Goal: Information Seeking & Learning: Check status

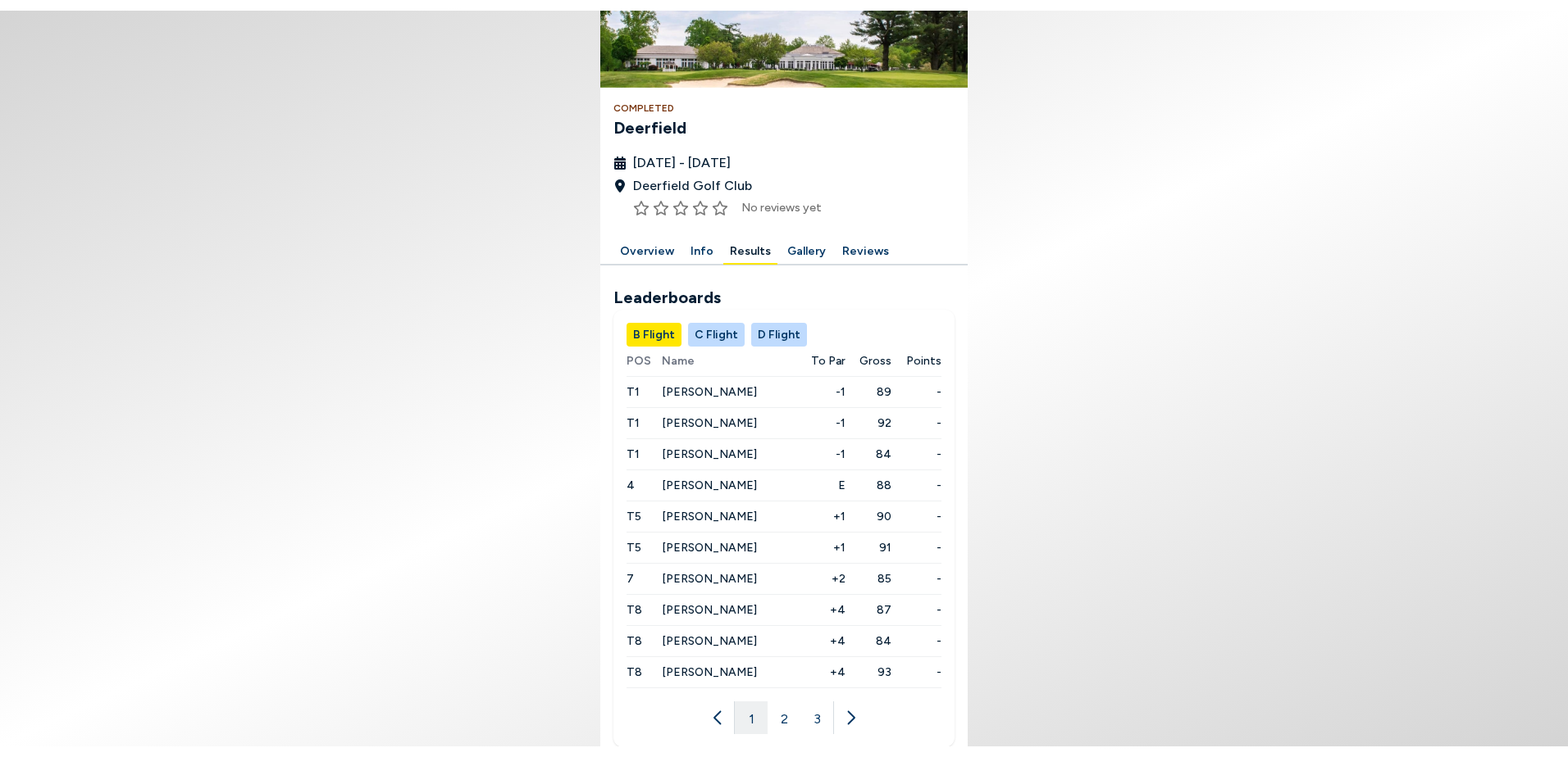
scroll to position [179, 0]
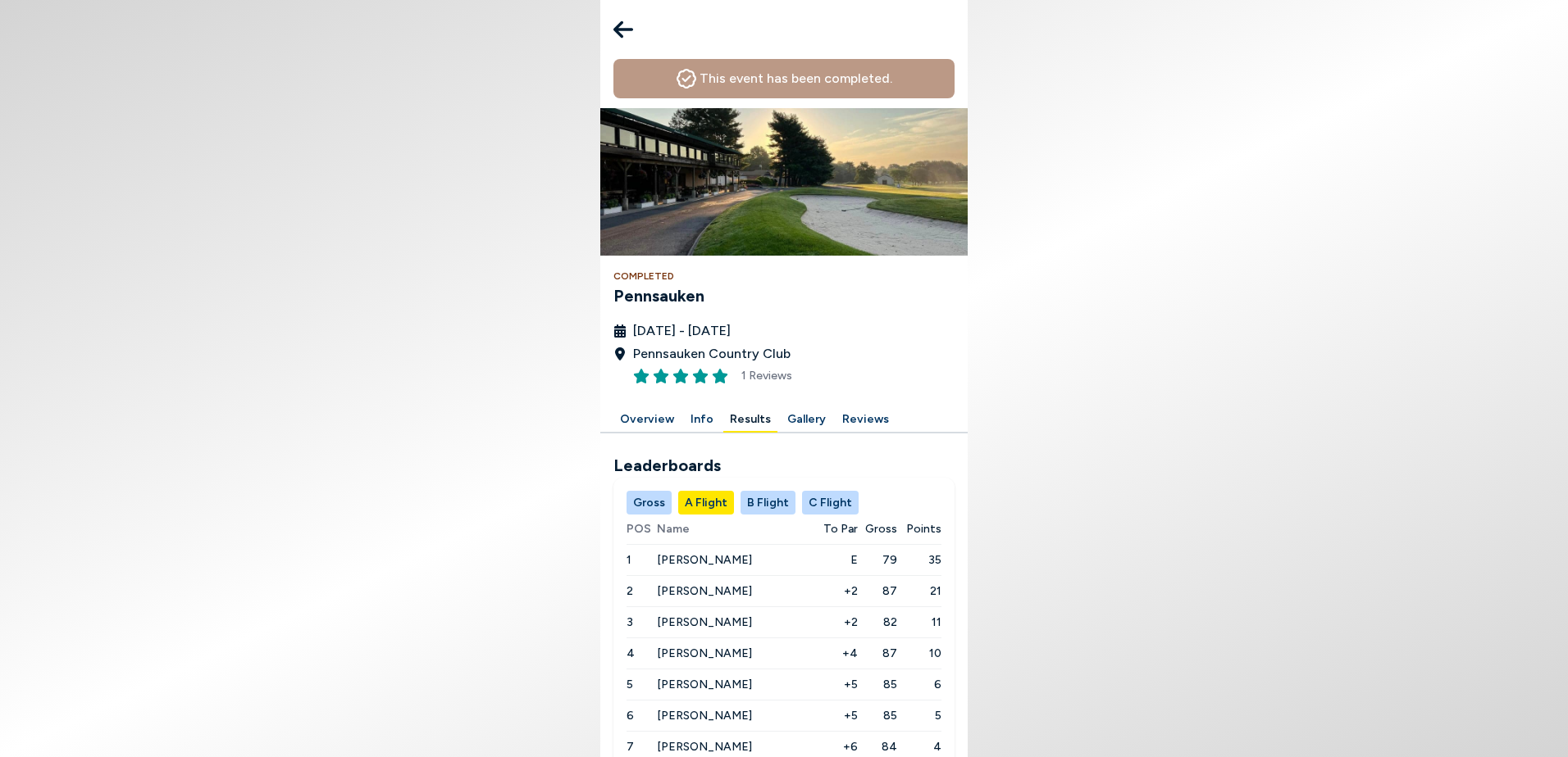
click at [621, 28] on icon at bounding box center [623, 30] width 20 height 17
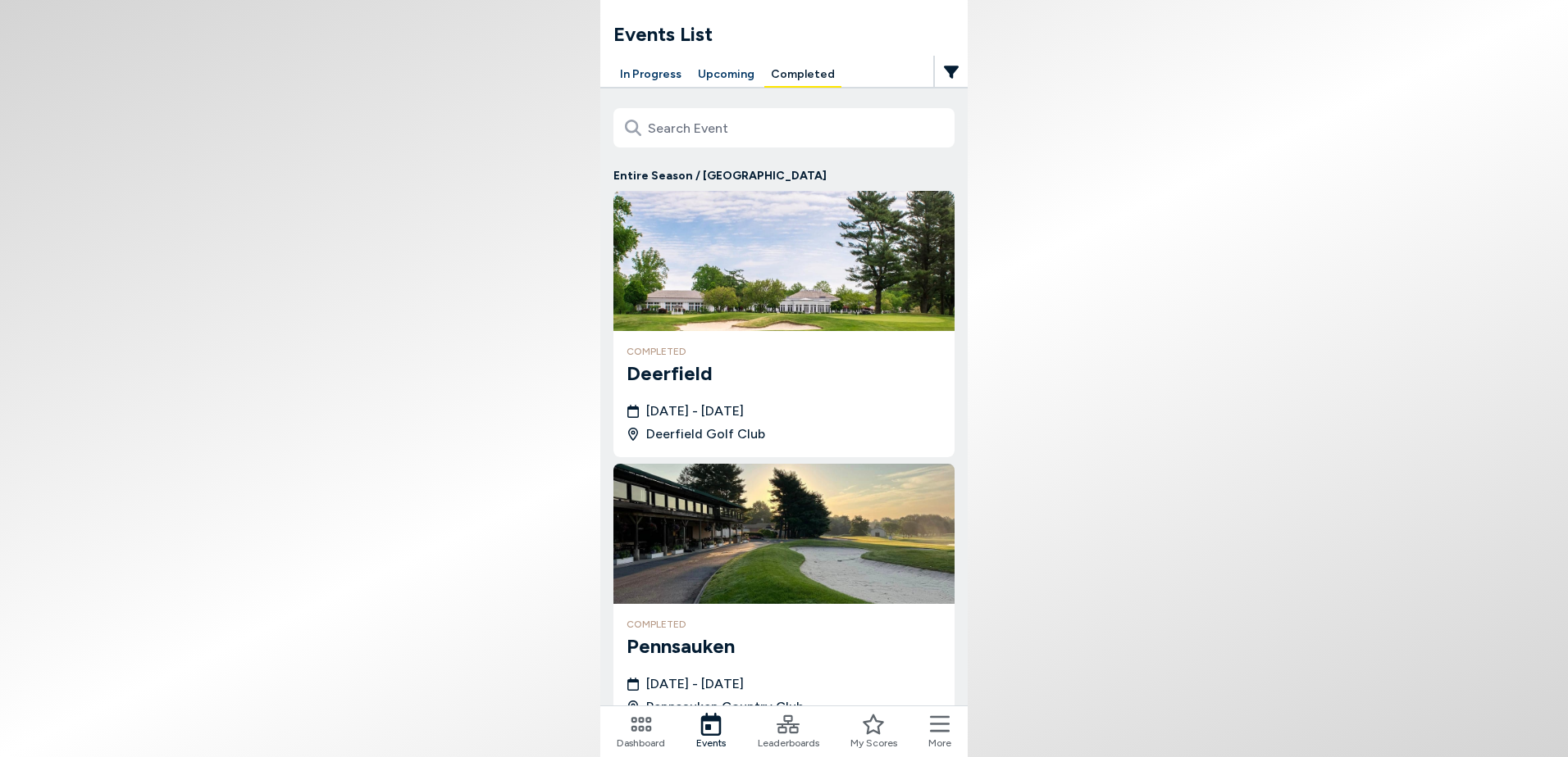
click at [645, 736] on icon at bounding box center [641, 724] width 23 height 23
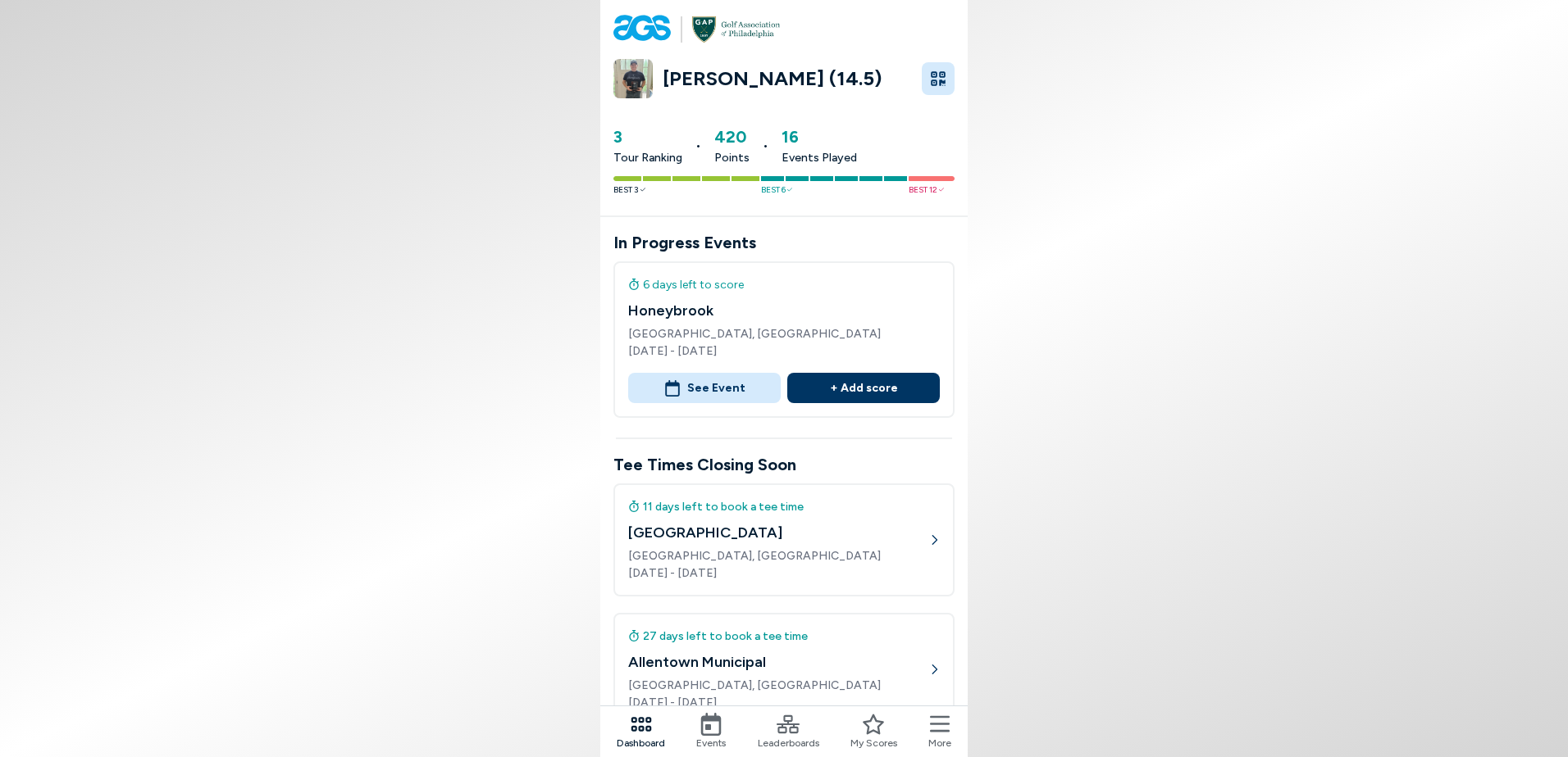
click at [722, 727] on icon at bounding box center [710, 724] width 23 height 23
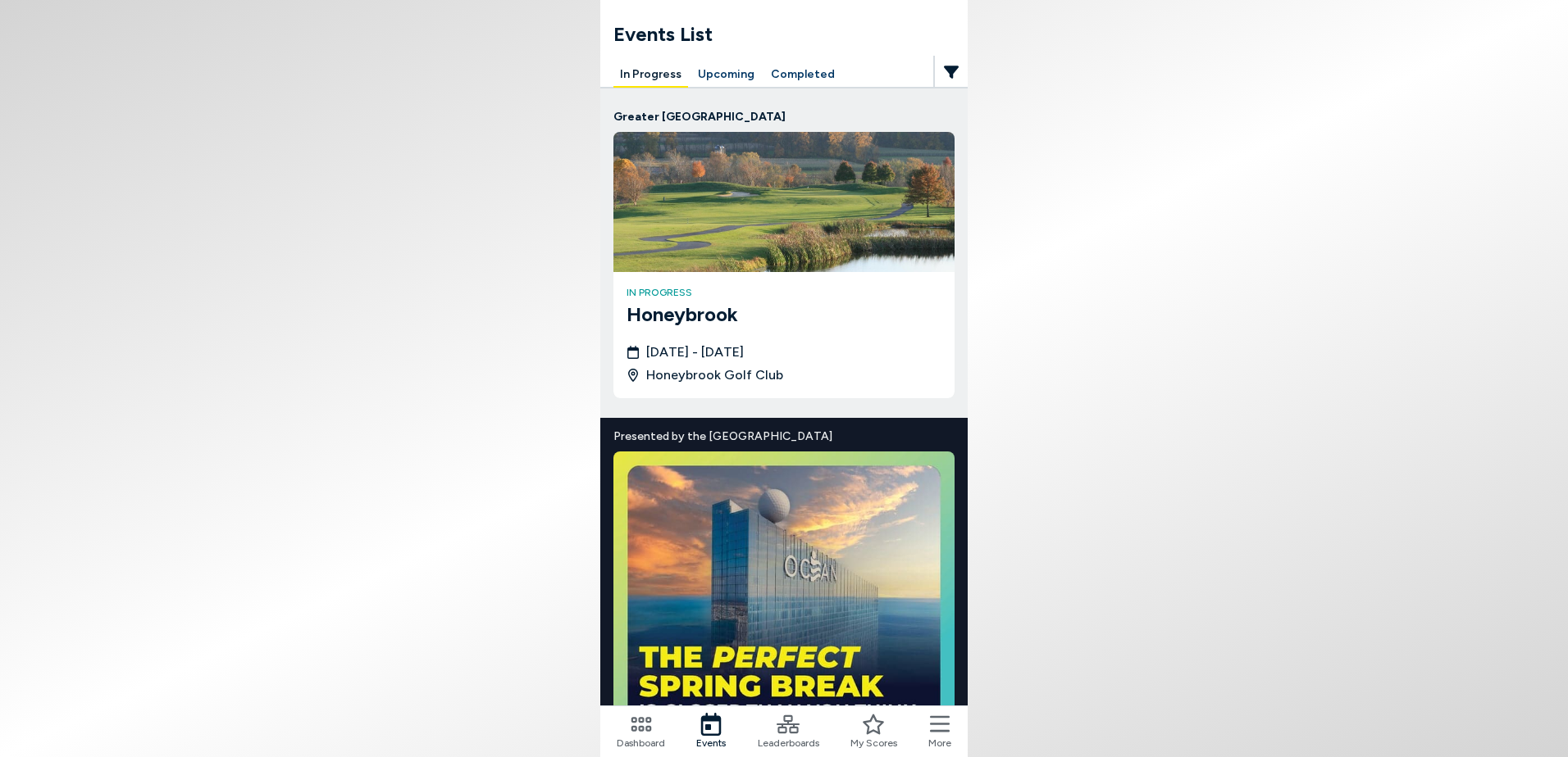
click at [787, 71] on button "Completed" at bounding box center [803, 75] width 77 height 26
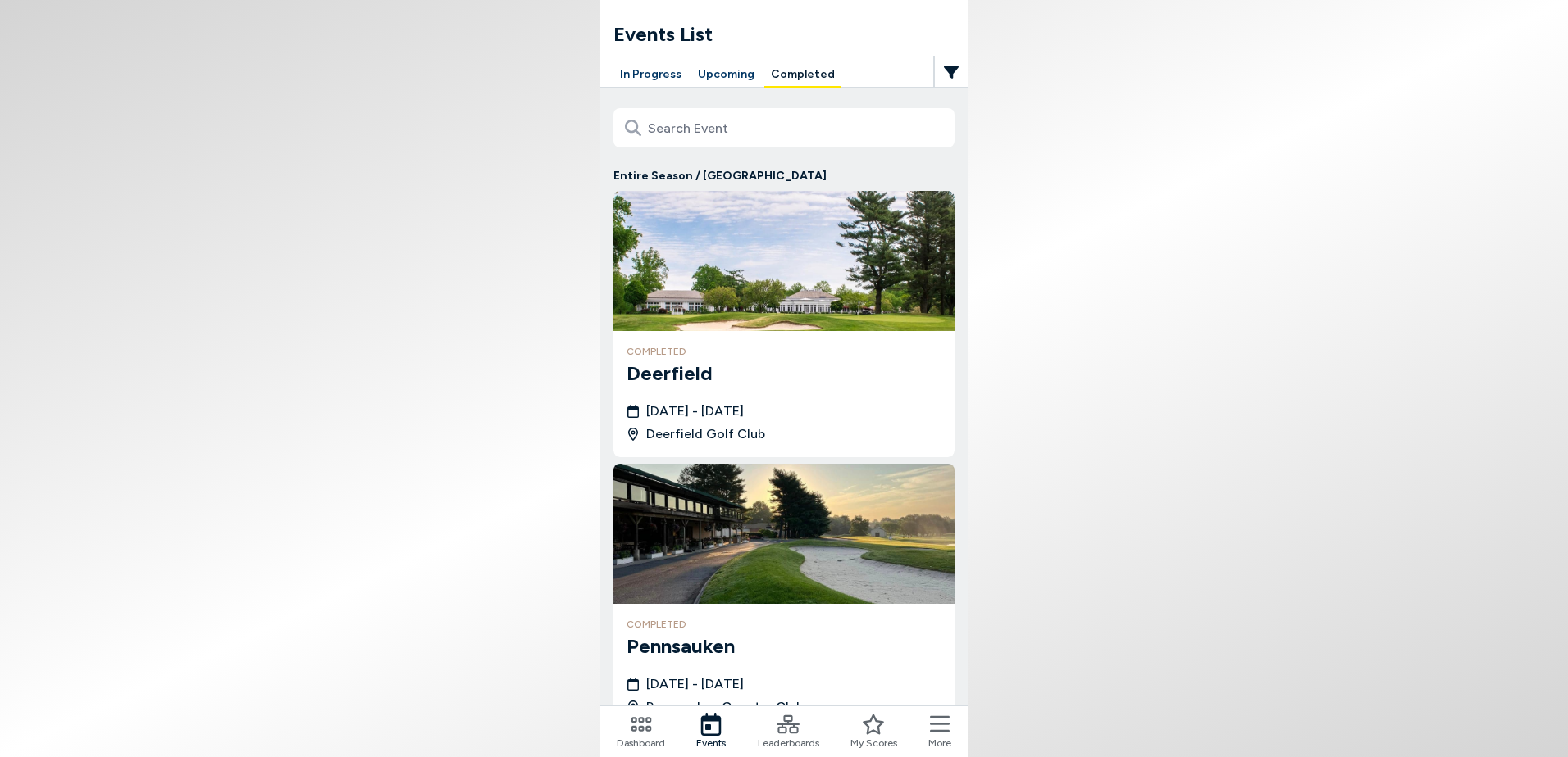
click at [787, 290] on img at bounding box center [784, 261] width 341 height 140
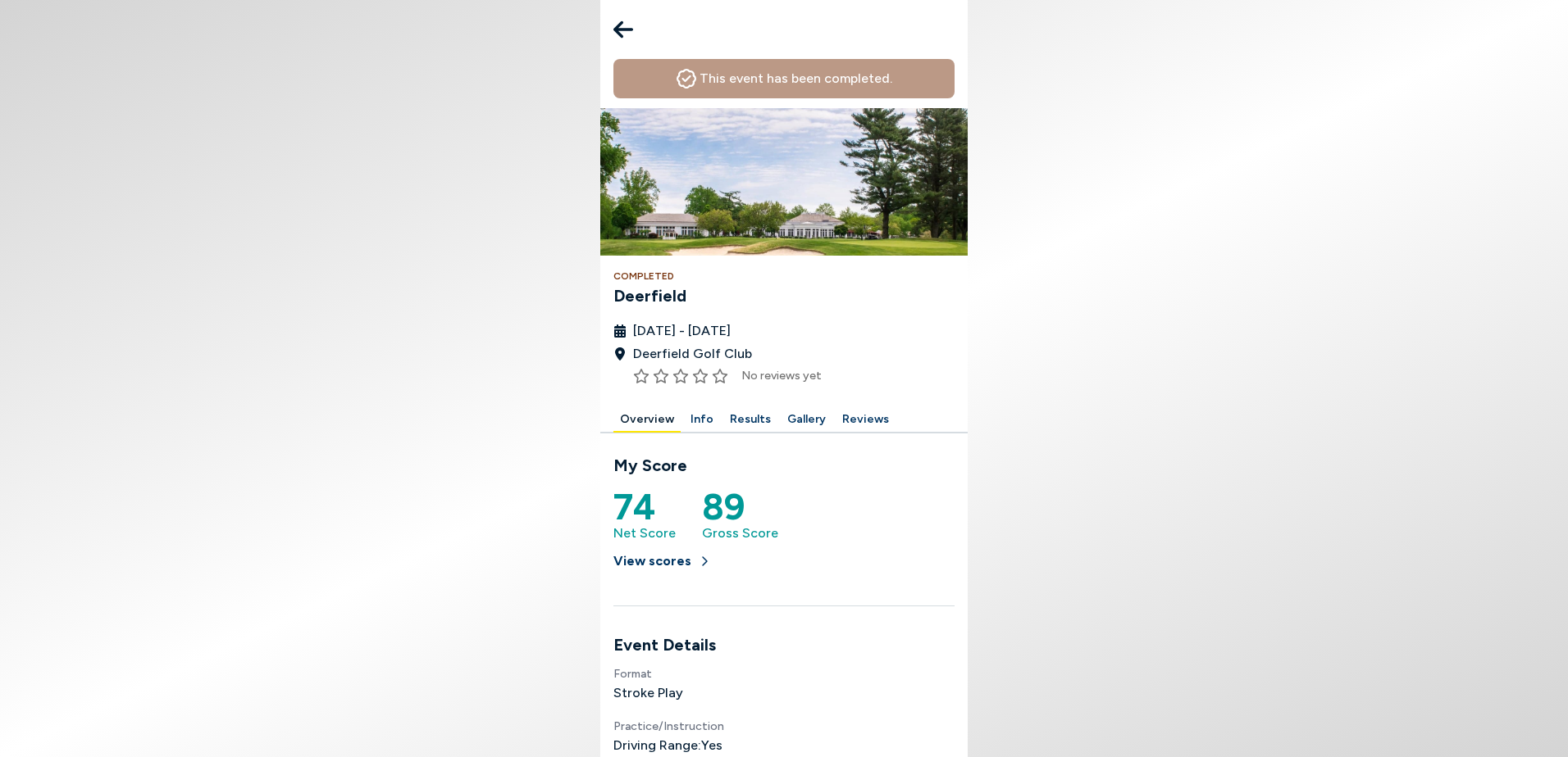
click at [755, 416] on button "Results" at bounding box center [750, 420] width 54 height 26
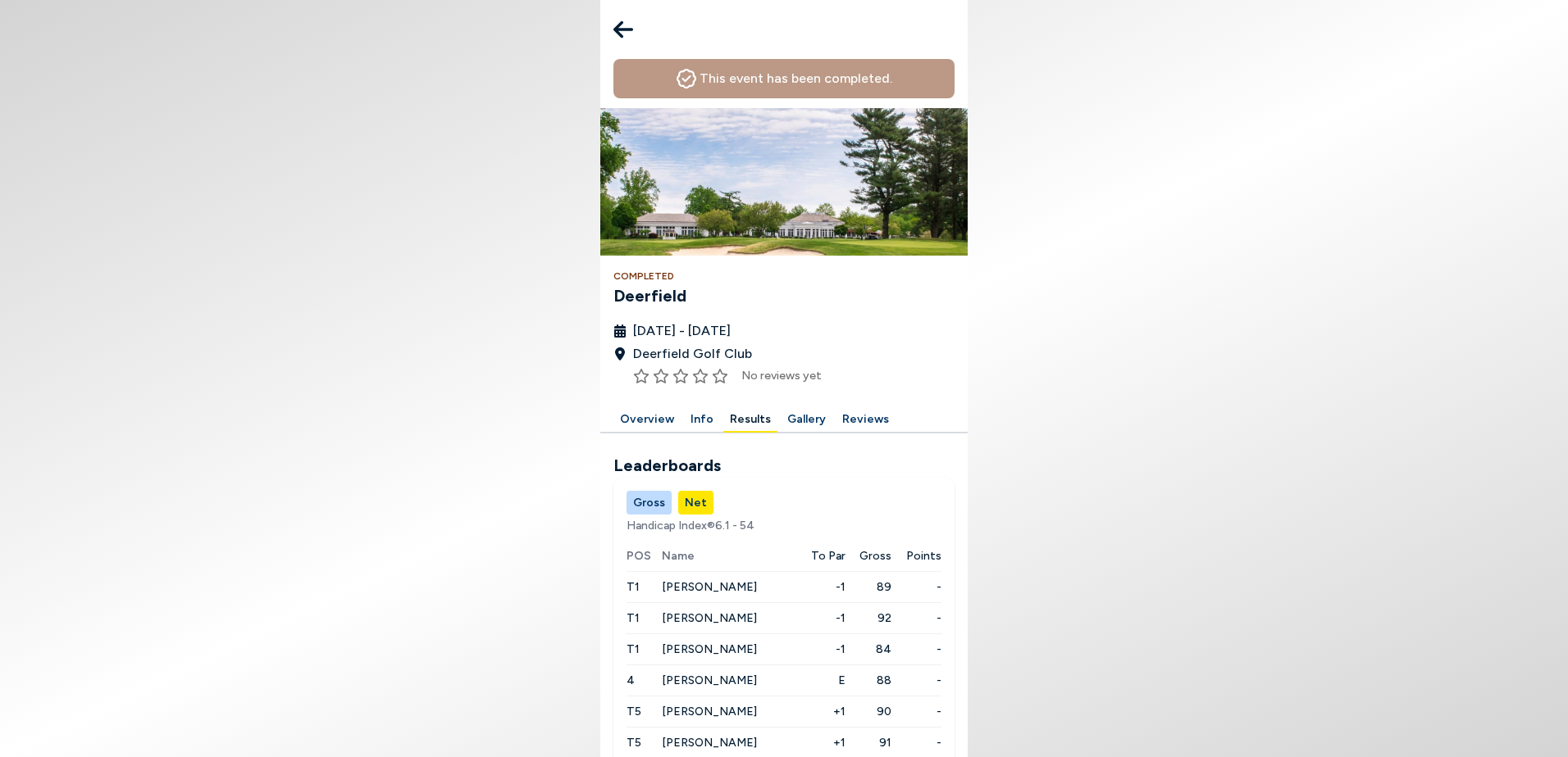
click at [1145, 376] on body "This event has been completed. Completed Deerfield [DATE] - [DATE] Deerfield Go…" at bounding box center [784, 378] width 1568 height 757
click at [960, 400] on div "This event has been completed. Completed Deerfield [DATE] - [DATE] Deerfield Go…" at bounding box center [784, 233] width 368 height 349
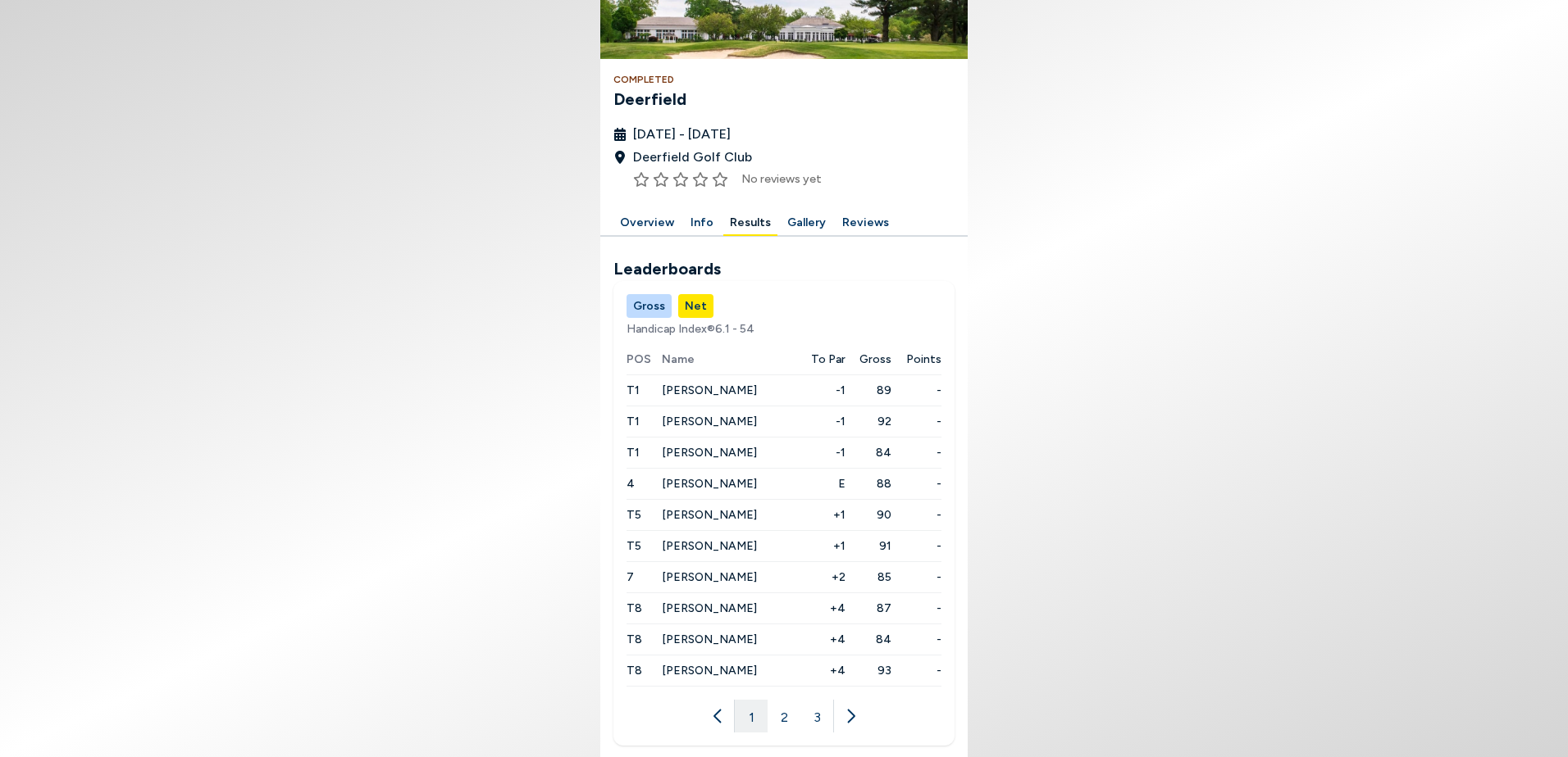
scroll to position [208, 0]
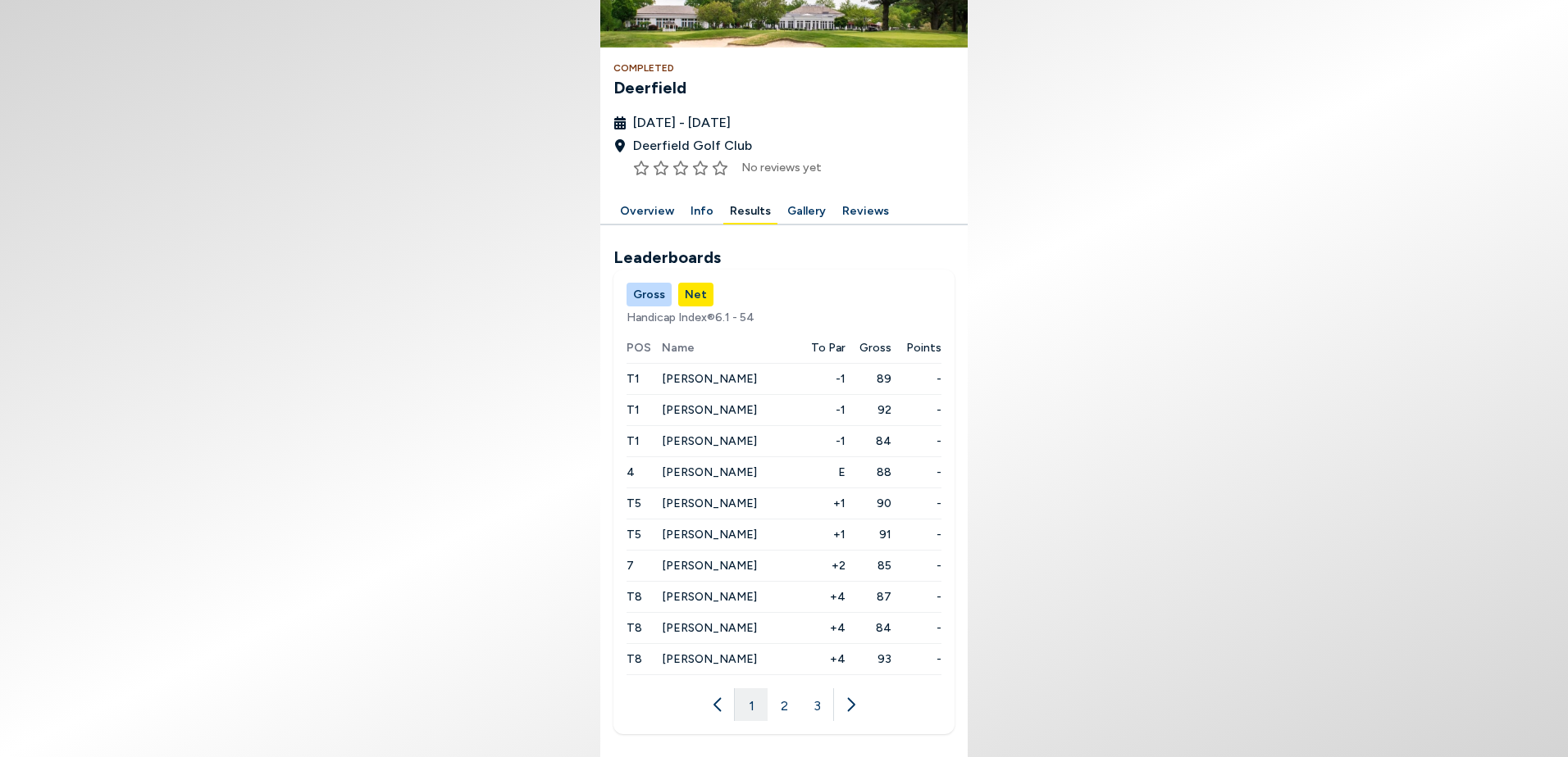
click at [851, 707] on icon at bounding box center [850, 705] width 16 height 16
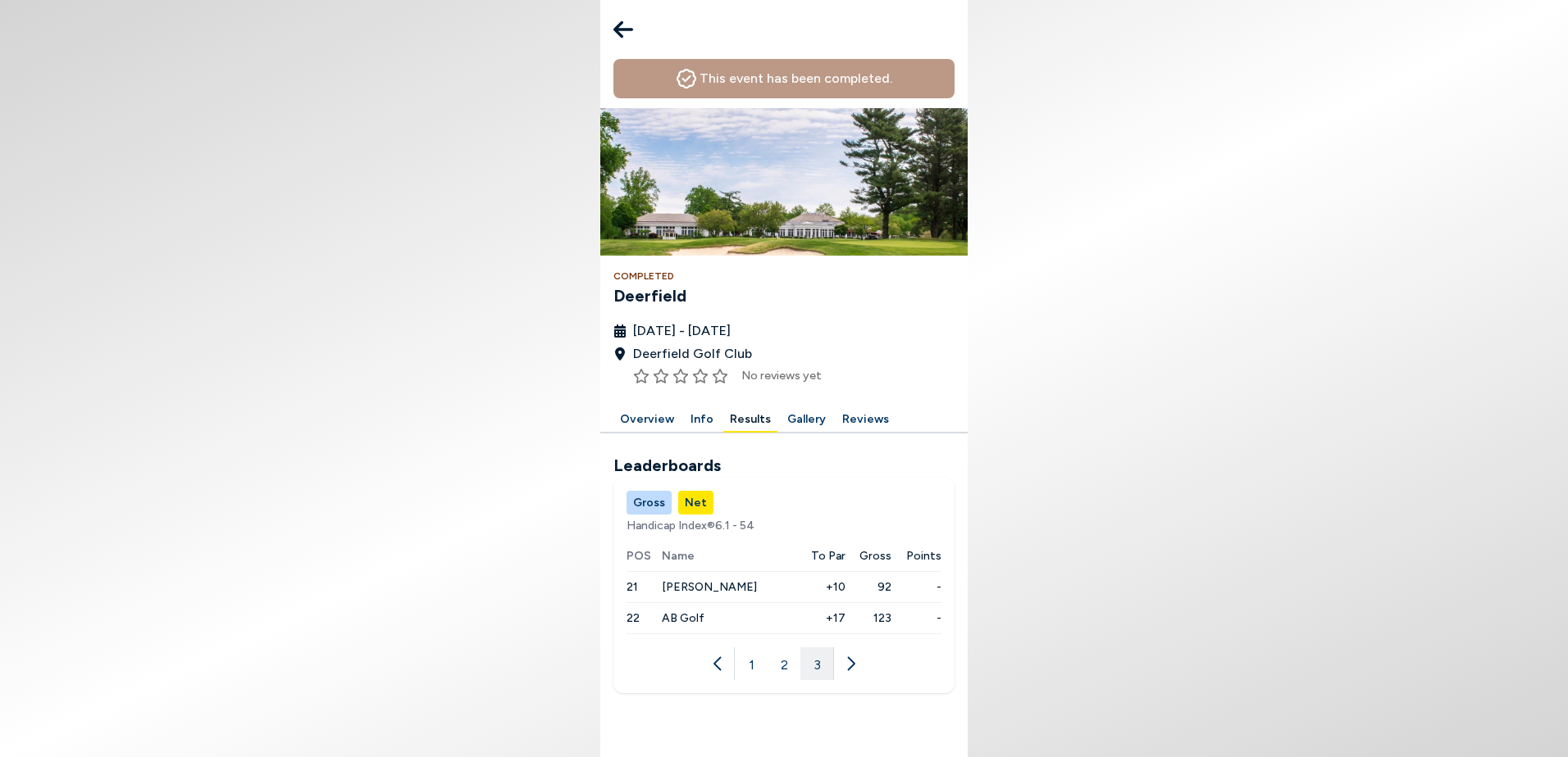
click at [783, 664] on button "2" at bounding box center [784, 664] width 33 height 33
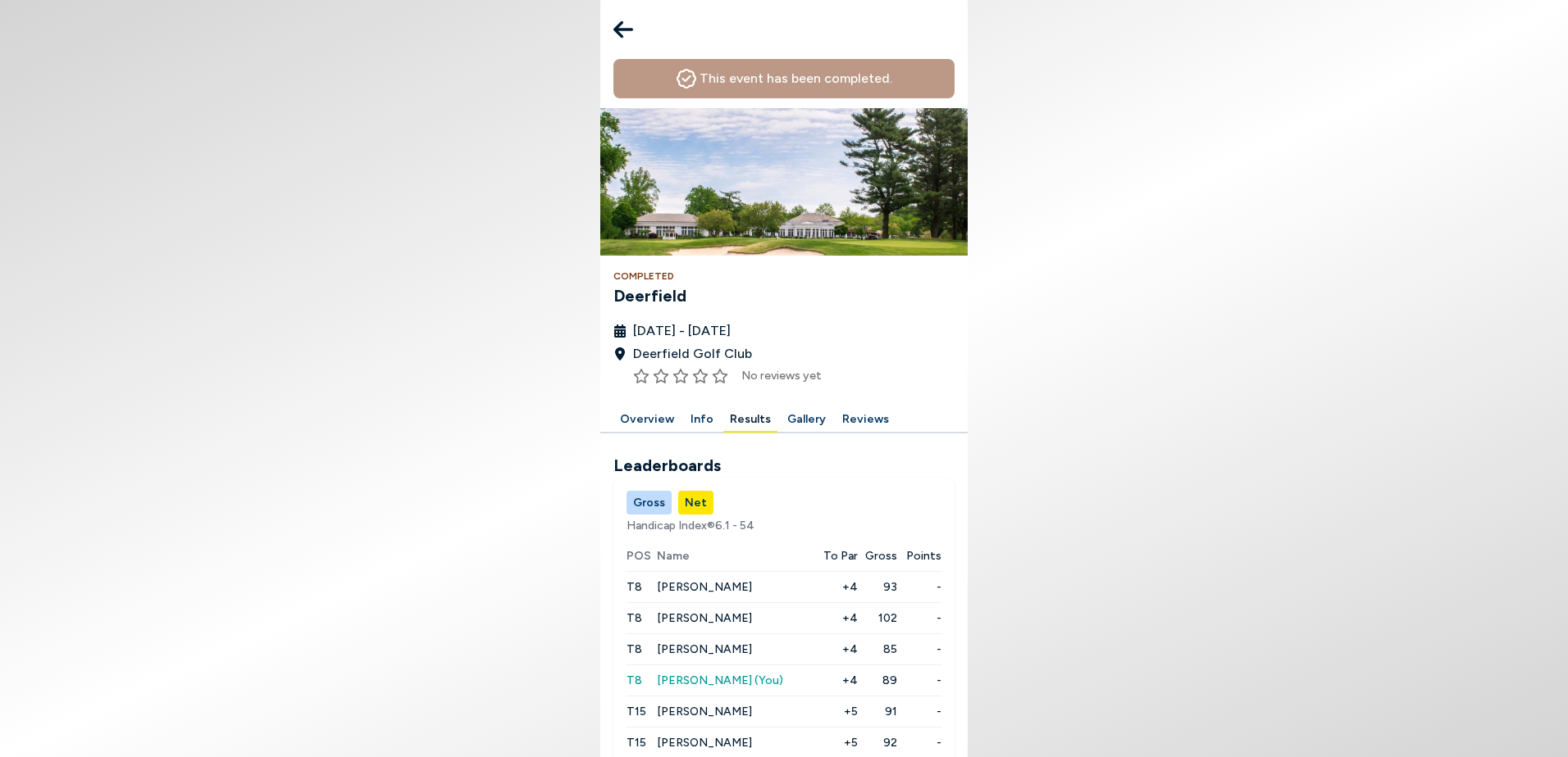
click at [649, 504] on button "Gross" at bounding box center [649, 503] width 45 height 24
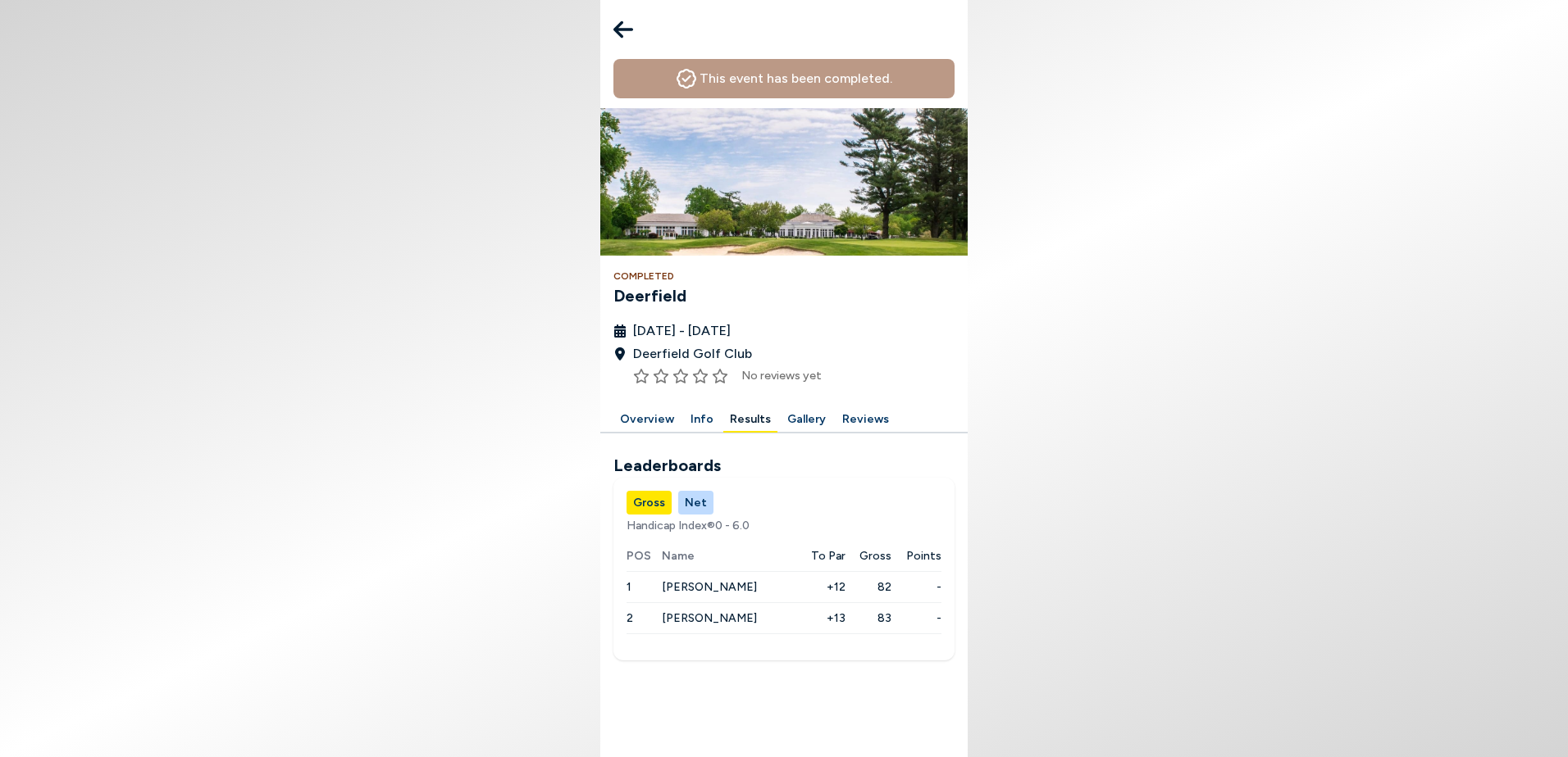
click at [692, 498] on button "Net" at bounding box center [696, 503] width 35 height 24
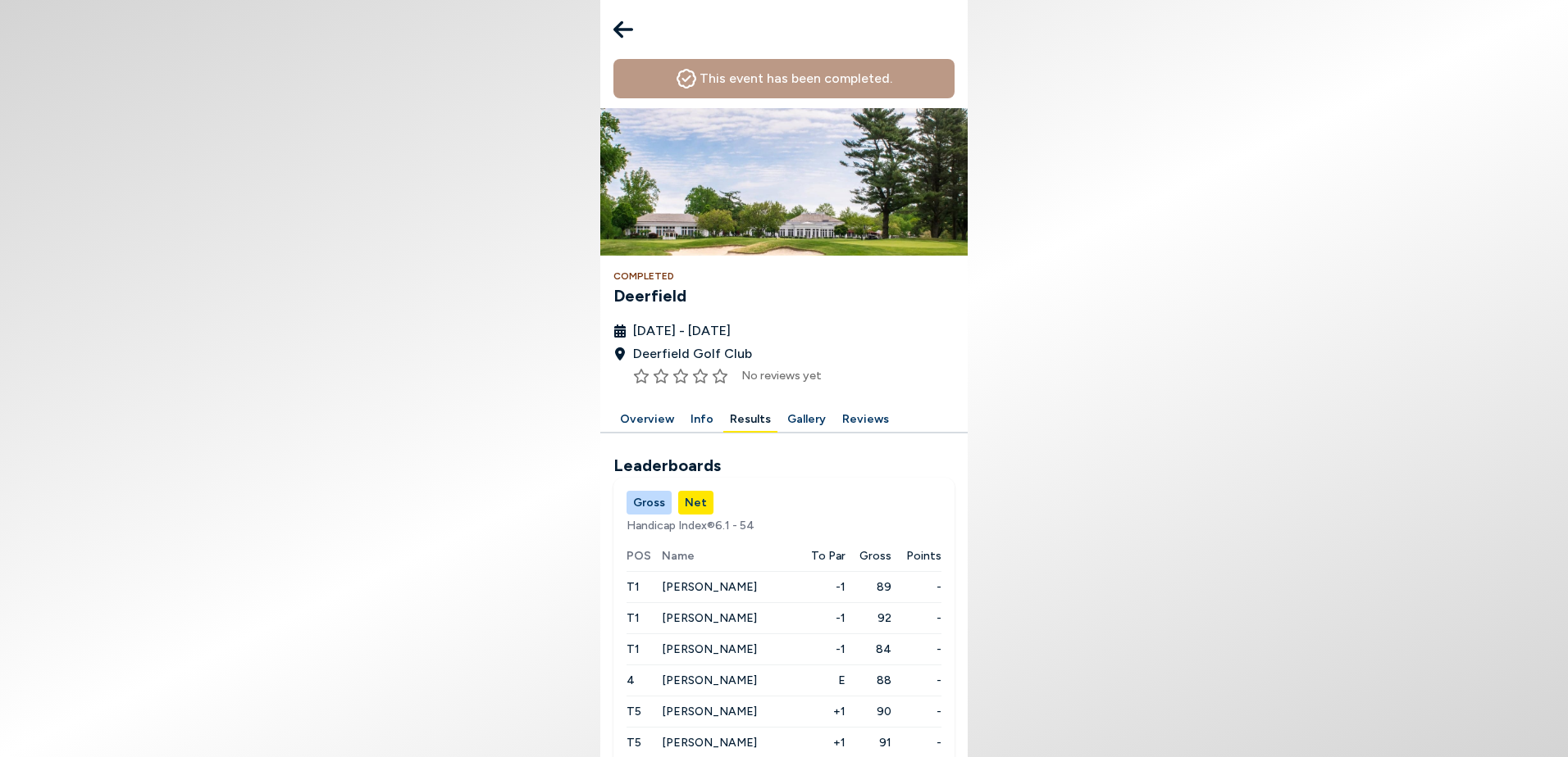
click at [695, 589] on span "[PERSON_NAME]" at bounding box center [709, 587] width 95 height 14
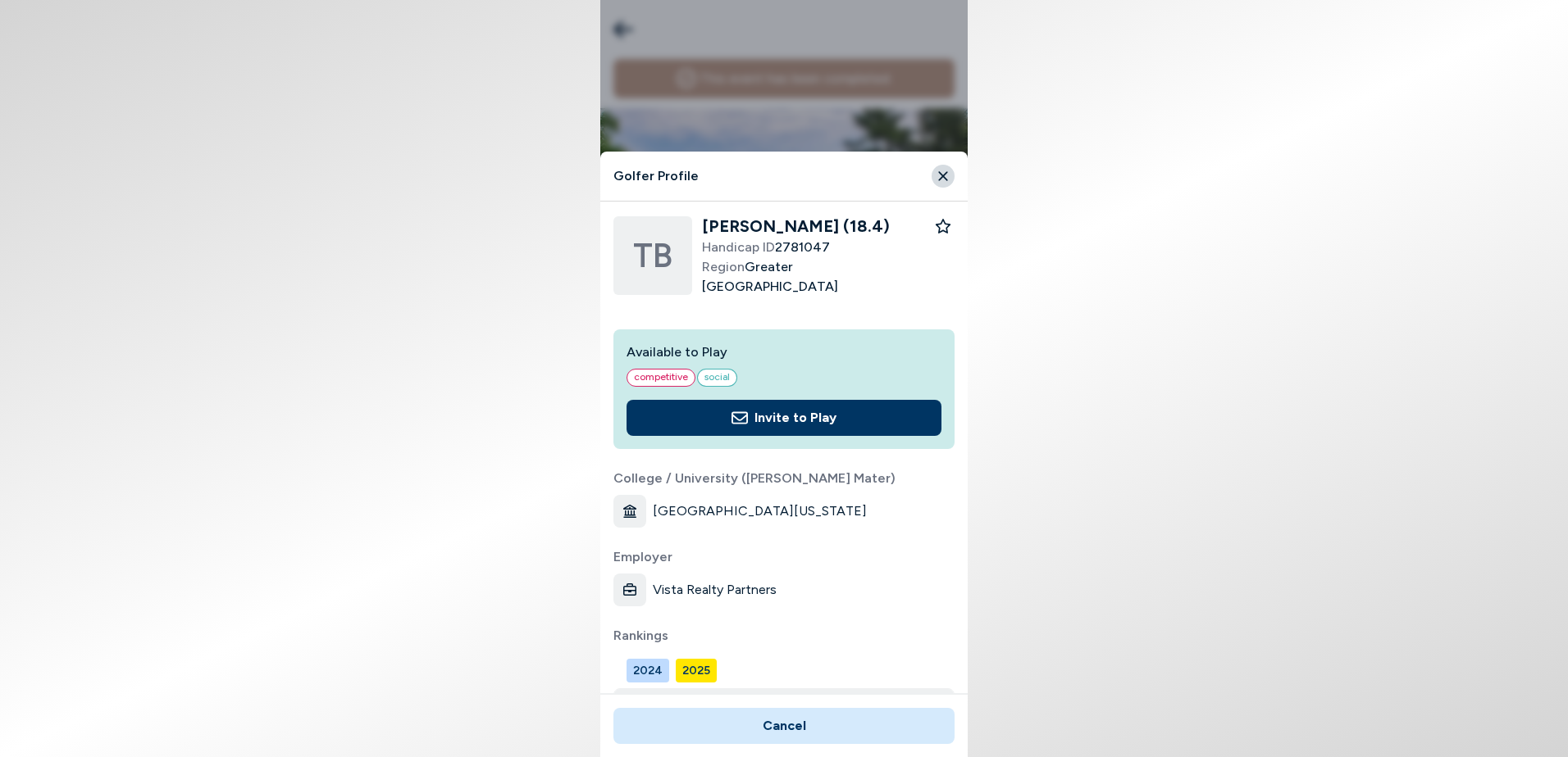
click at [947, 171] on icon "Close" at bounding box center [943, 176] width 15 height 15
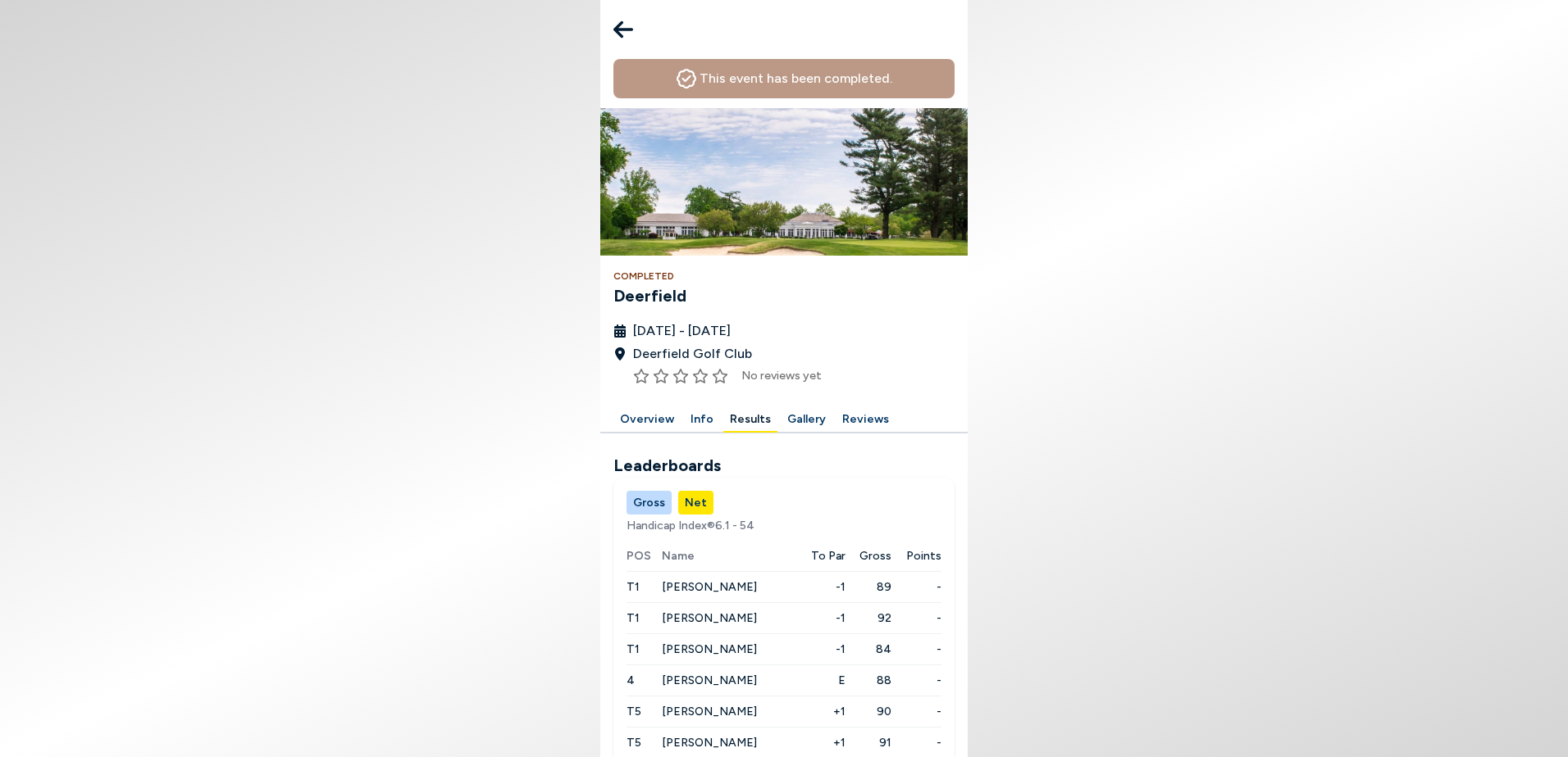
click at [960, 337] on div "This event has been completed. Completed Deerfield [DATE] - [DATE] Deerfield Go…" at bounding box center [784, 233] width 368 height 349
